Goal: Task Accomplishment & Management: Use online tool/utility

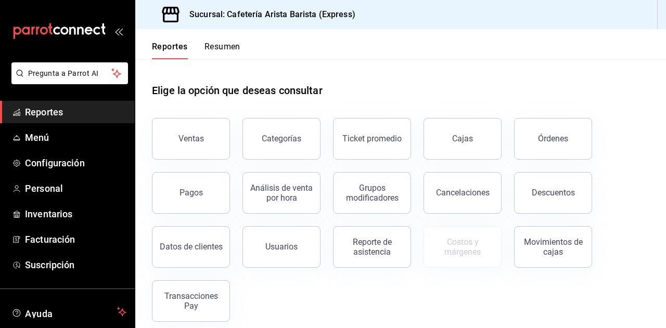
click at [229, 46] on button "Resumen" at bounding box center [223, 51] width 36 height 18
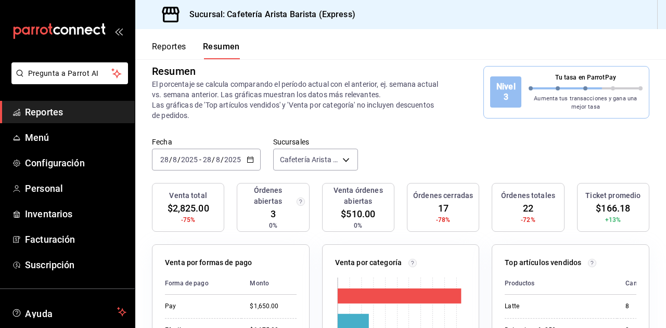
scroll to position [11, 0]
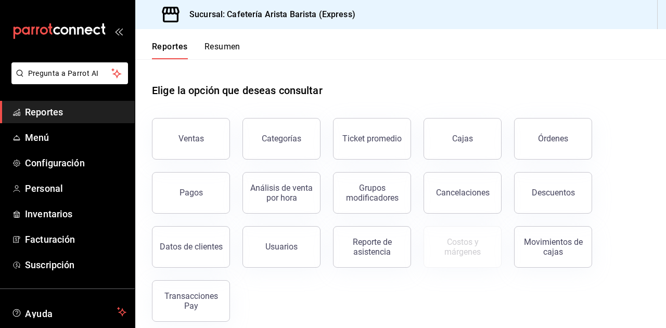
click at [235, 43] on button "Resumen" at bounding box center [223, 51] width 36 height 18
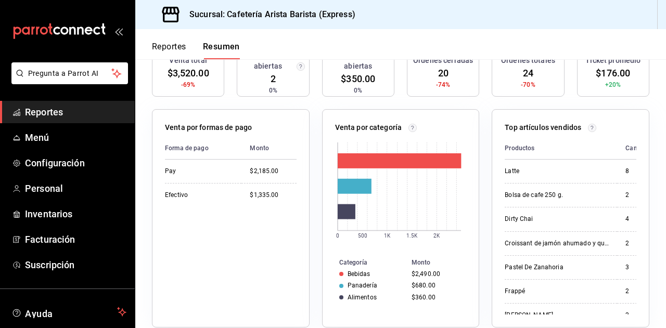
scroll to position [150, 0]
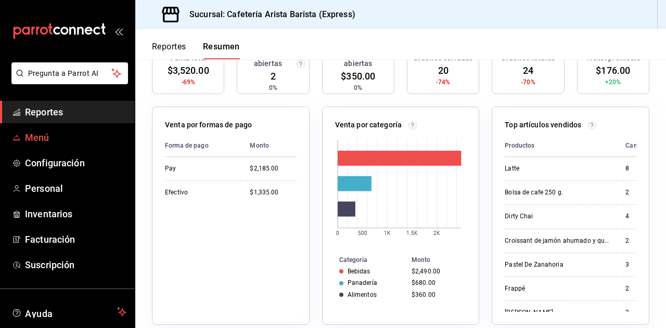
click at [70, 145] on link "Menú" at bounding box center [67, 137] width 135 height 22
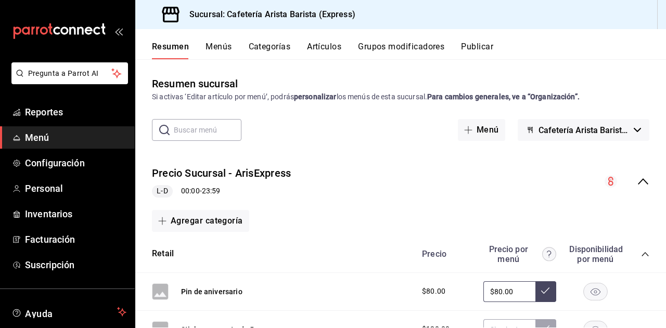
click at [304, 45] on div "Resumen Menús Categorías Artículos Grupos modificadores Publicar" at bounding box center [409, 51] width 514 height 18
click at [313, 46] on button "Artículos" at bounding box center [324, 51] width 34 height 18
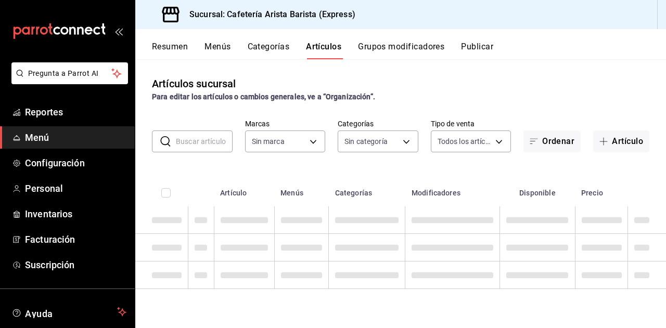
type input "1aa7263e-2fd1-44cb-84e9-62954ac4e21b"
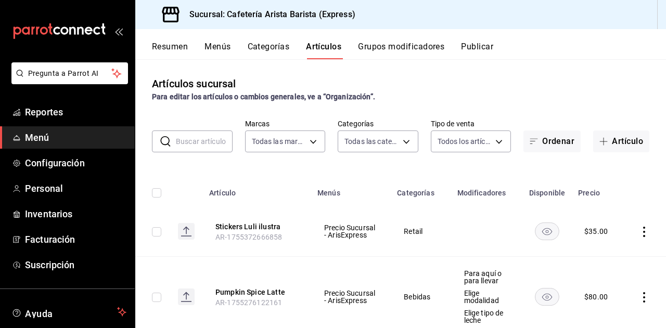
type input "00d93563-4c88-4512-9b3b-d469c054ceba,6f893c54-e7c3-43ef-9236-d09dadec2844,296ad…"
click at [211, 135] on input "text" at bounding box center [204, 141] width 57 height 21
type input "pumpkin"
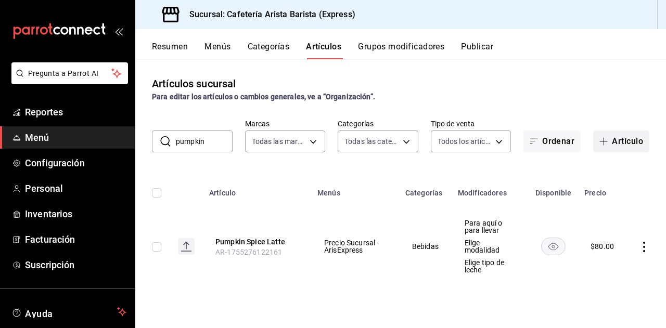
click at [616, 138] on button "Artículo" at bounding box center [621, 142] width 56 height 22
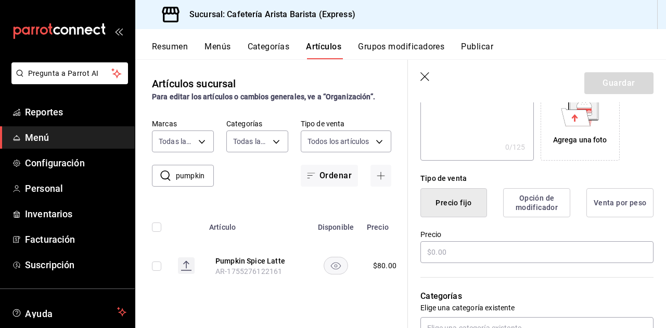
scroll to position [197, 0]
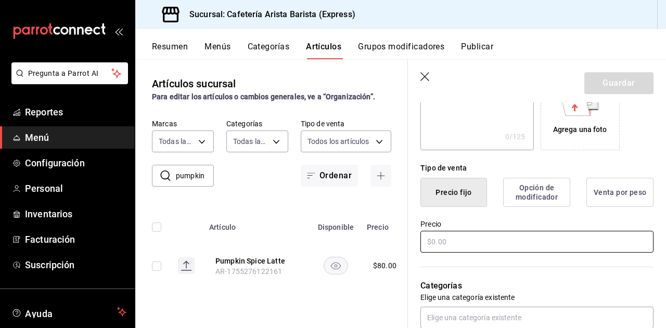
type input "Pumpkin Spice Cold Brew"
click at [470, 239] on input "text" at bounding box center [537, 242] width 233 height 22
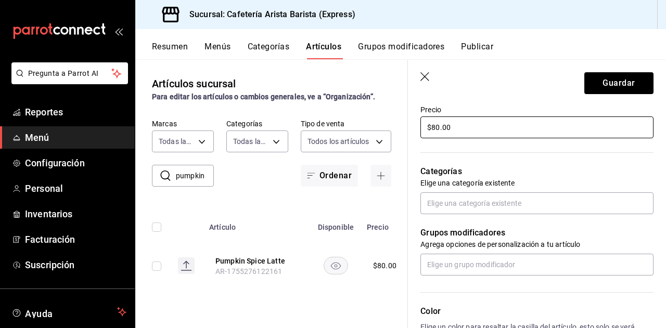
scroll to position [312, 0]
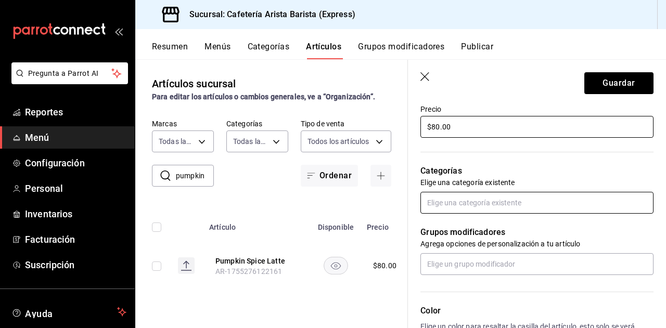
type input "$80.00"
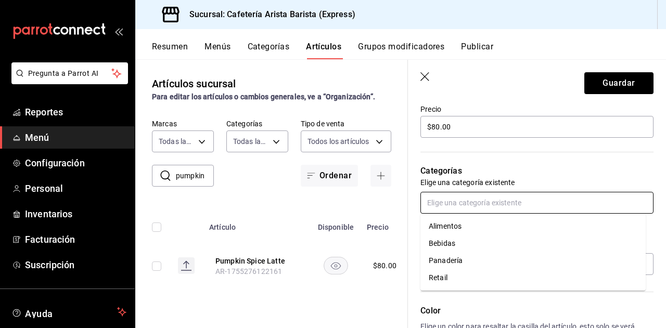
click at [495, 209] on input "text" at bounding box center [537, 203] width 233 height 22
click at [451, 249] on li "Bebidas" at bounding box center [533, 243] width 225 height 17
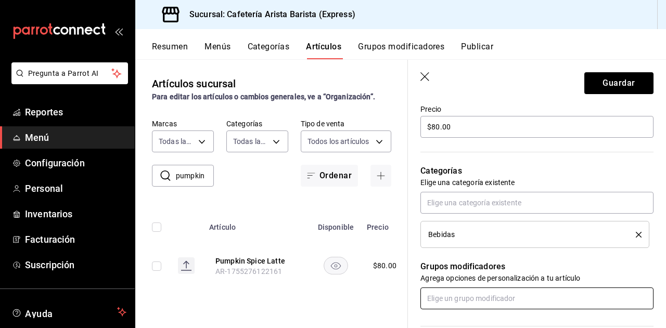
click at [467, 306] on input "text" at bounding box center [537, 299] width 233 height 22
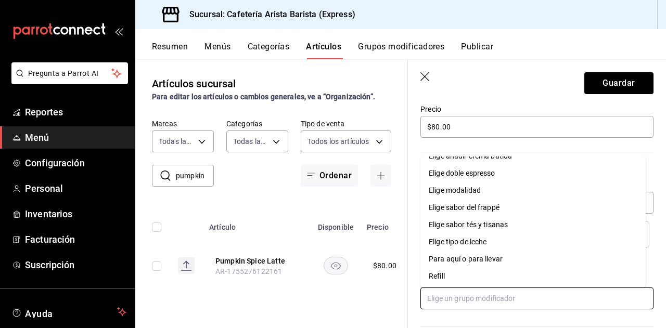
scroll to position [100, 0]
click at [478, 261] on div "Para aquí o para llevar" at bounding box center [466, 258] width 74 height 11
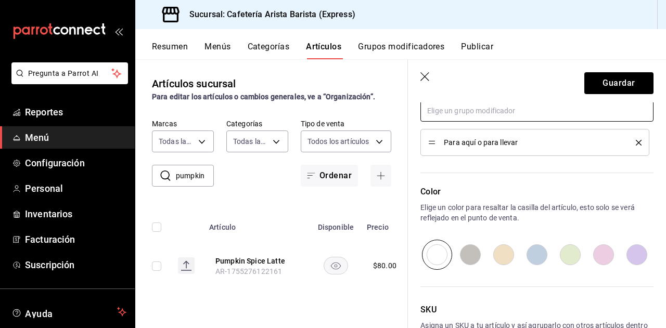
scroll to position [573, 0]
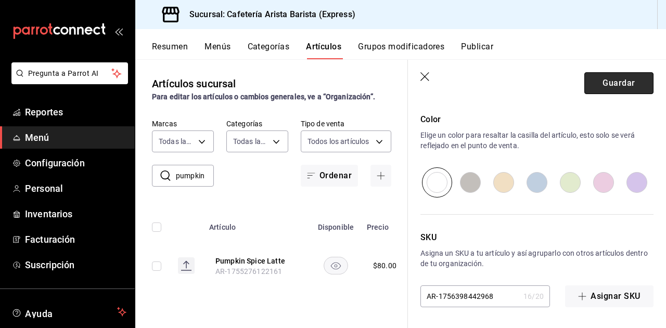
click at [599, 91] on button "Guardar" at bounding box center [619, 83] width 69 height 22
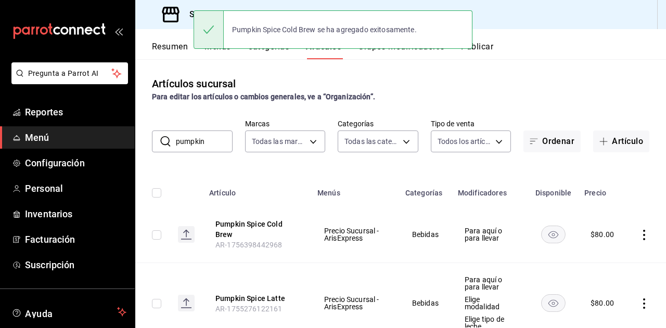
click at [490, 53] on button "Publicar" at bounding box center [477, 51] width 32 height 18
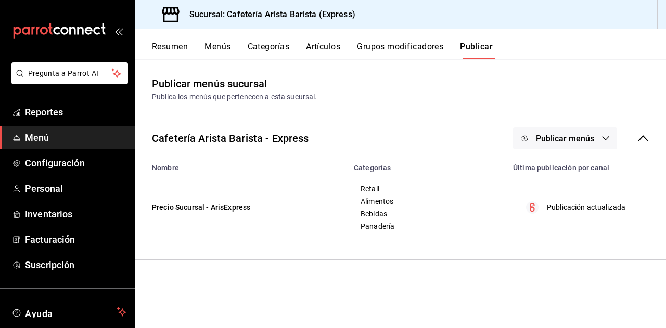
click at [579, 137] on span "Publicar menús" at bounding box center [565, 139] width 58 height 10
click at [552, 168] on div at bounding box center [540, 172] width 29 height 17
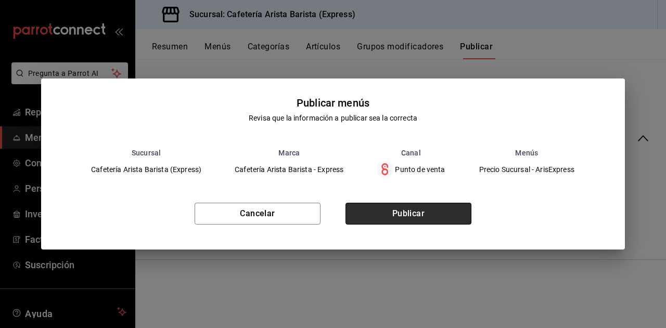
click at [388, 208] on button "Publicar" at bounding box center [409, 214] width 126 height 22
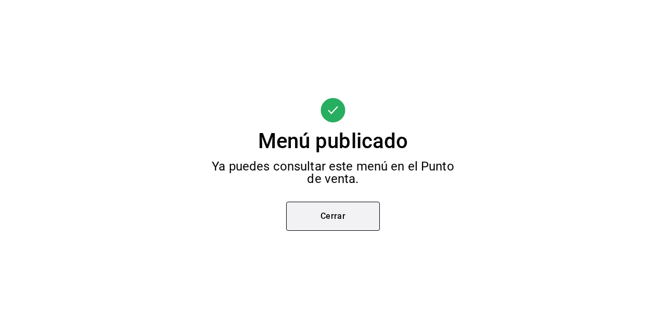
click at [367, 214] on button "Cerrar" at bounding box center [333, 216] width 94 height 29
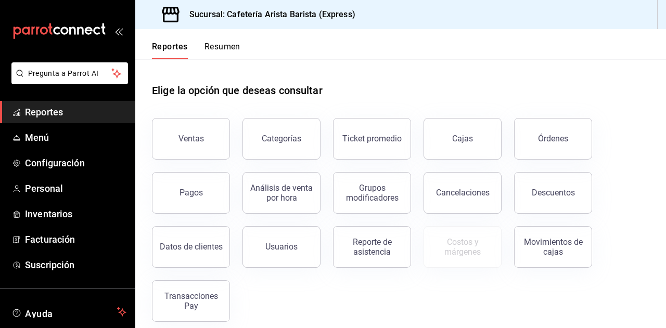
click at [229, 53] on button "Resumen" at bounding box center [223, 51] width 36 height 18
